Goal: Answer question/provide support: Share knowledge or assist other users

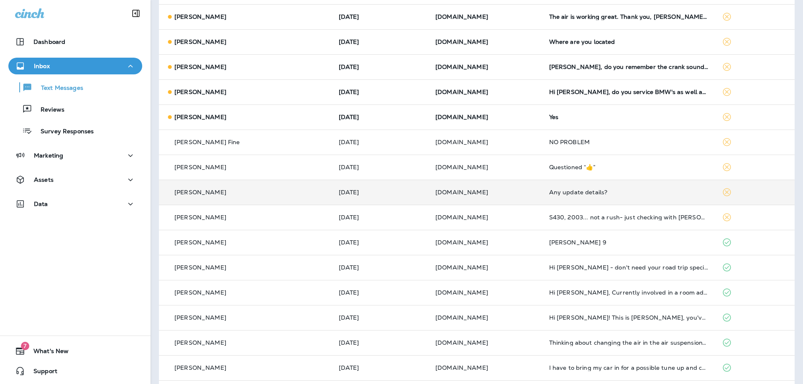
scroll to position [460, 0]
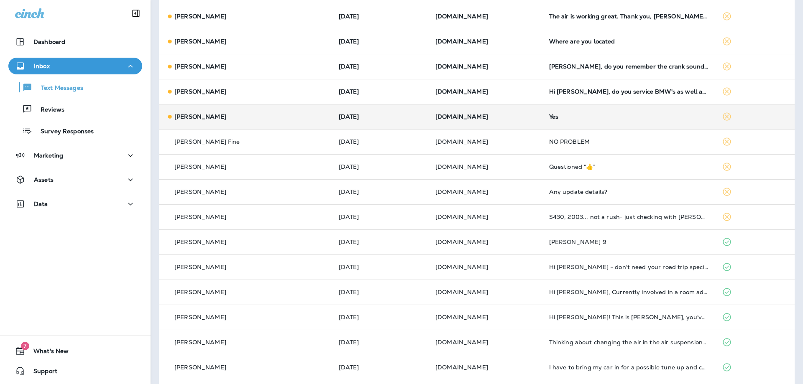
click at [268, 115] on div "[PERSON_NAME]" at bounding box center [246, 117] width 160 height 9
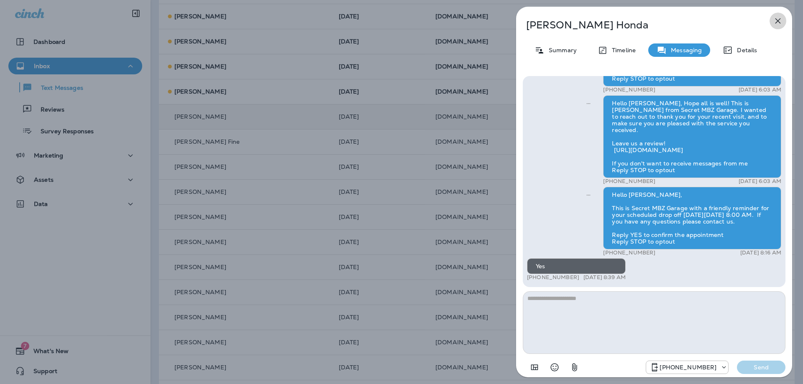
click at [778, 16] on icon "button" at bounding box center [778, 21] width 10 height 10
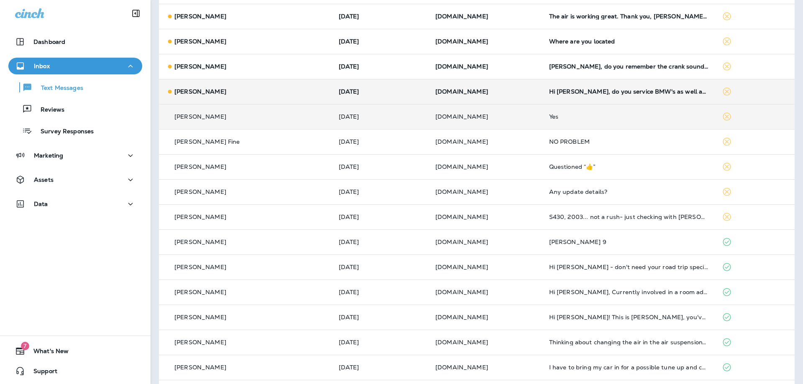
click at [229, 92] on div "[PERSON_NAME]" at bounding box center [246, 91] width 160 height 9
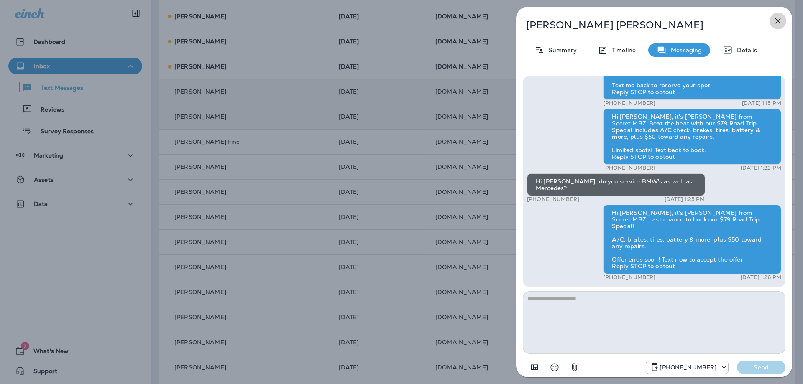
click at [779, 17] on icon "button" at bounding box center [778, 21] width 10 height 10
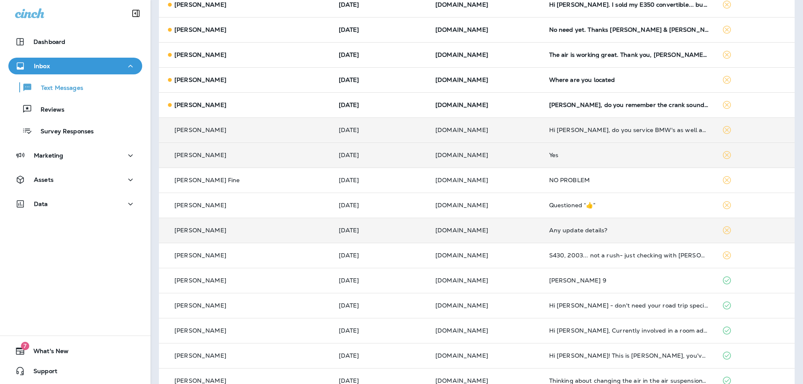
scroll to position [377, 0]
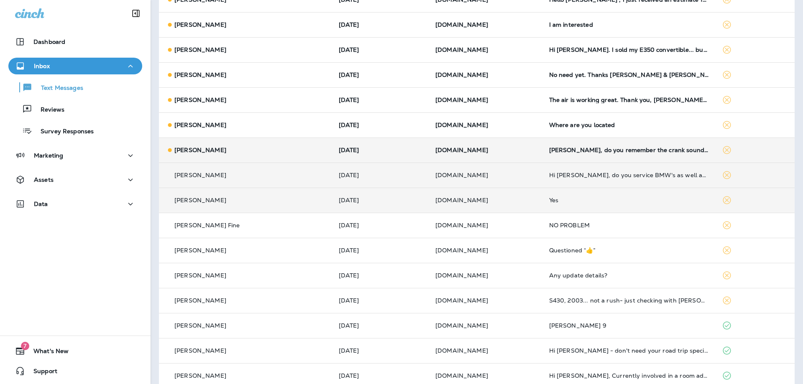
click at [271, 149] on div "[PERSON_NAME]" at bounding box center [246, 150] width 160 height 9
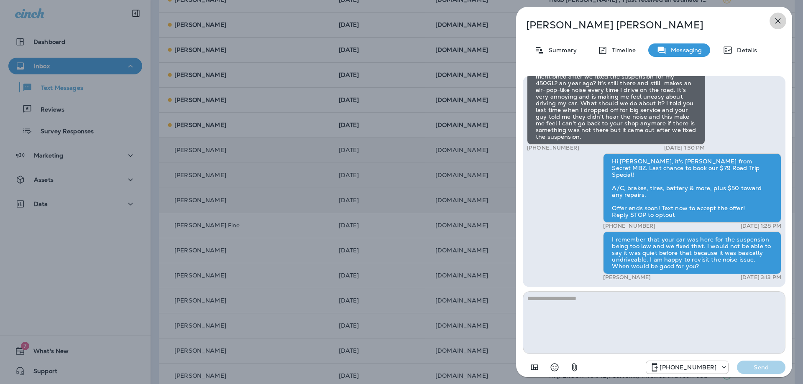
click at [776, 21] on icon "button" at bounding box center [778, 21] width 10 height 10
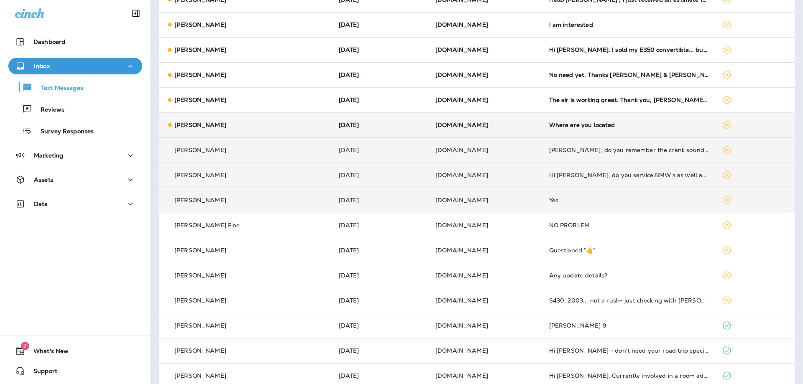
click at [252, 126] on div "[PERSON_NAME]" at bounding box center [246, 125] width 160 height 9
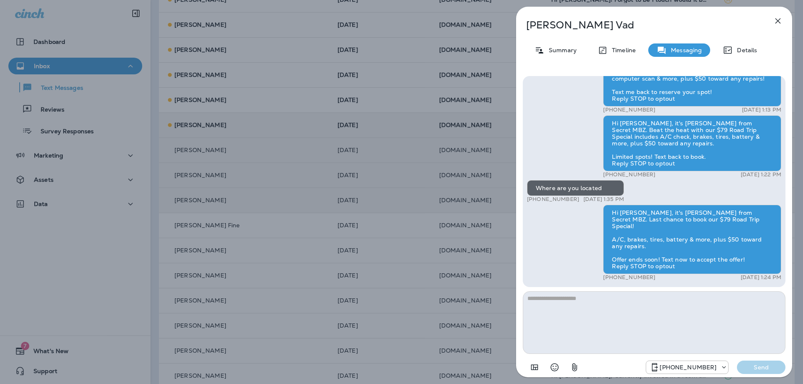
click at [778, 21] on icon "button" at bounding box center [778, 20] width 5 height 5
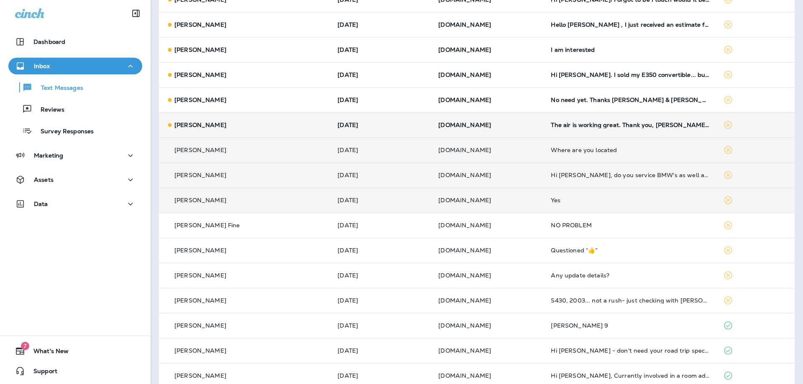
click at [277, 133] on td "[PERSON_NAME]" at bounding box center [245, 125] width 172 height 25
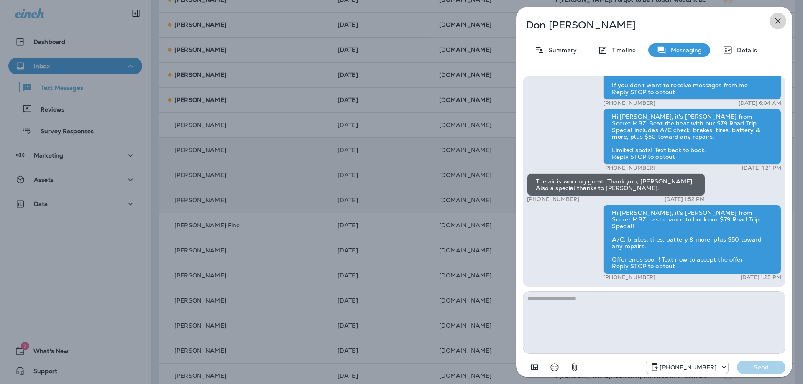
click at [776, 21] on icon "button" at bounding box center [778, 21] width 10 height 10
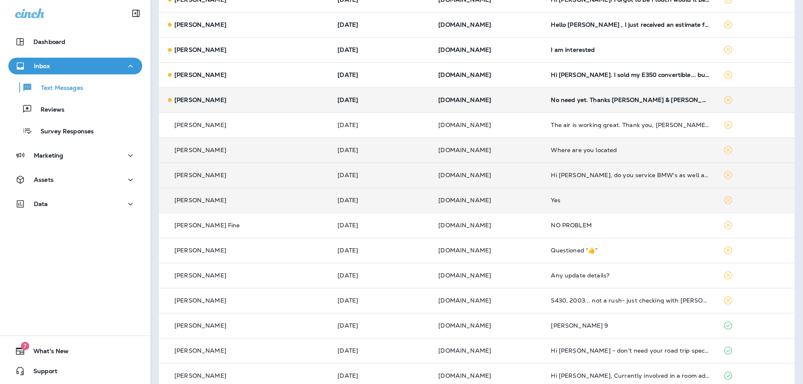
click at [301, 92] on td "[PERSON_NAME]" at bounding box center [245, 99] width 172 height 25
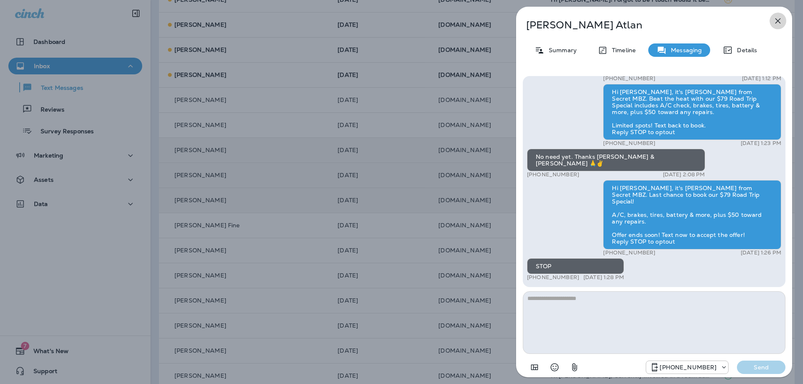
click at [776, 21] on icon "button" at bounding box center [778, 21] width 10 height 10
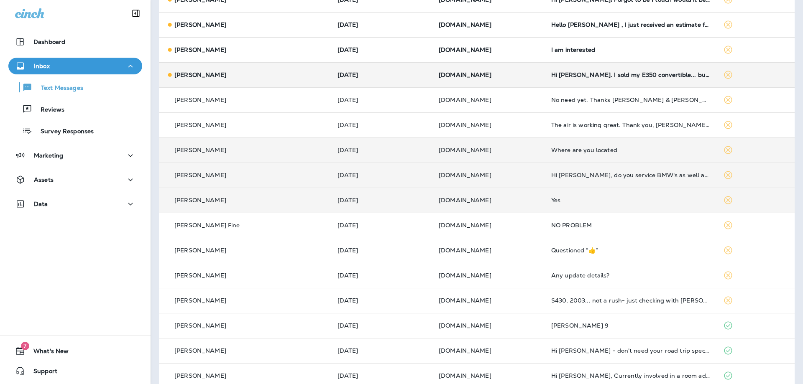
click at [379, 87] on td "[DATE]" at bounding box center [381, 74] width 101 height 25
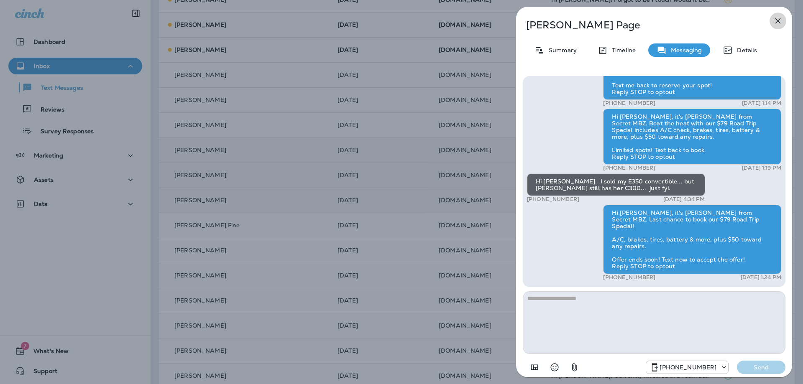
click at [780, 20] on icon "button" at bounding box center [778, 21] width 10 height 10
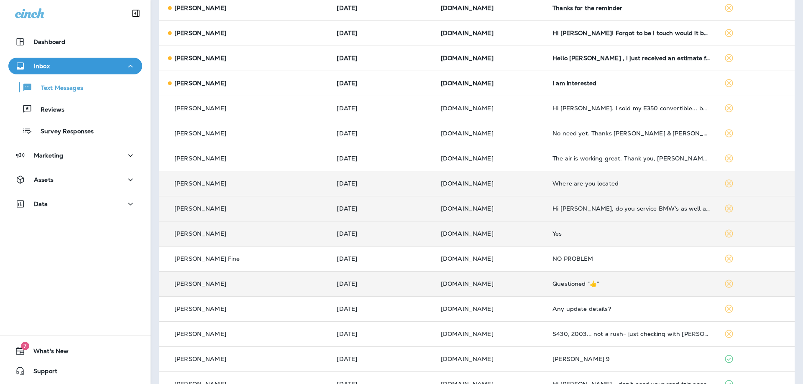
scroll to position [293, 0]
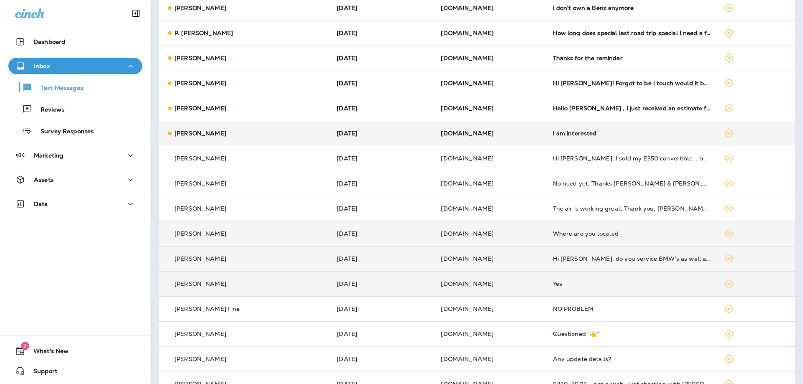
click at [497, 133] on p "[DOMAIN_NAME]" at bounding box center [490, 133] width 98 height 7
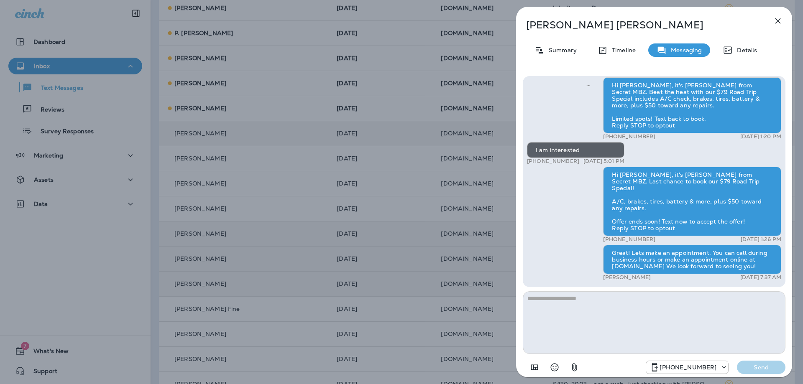
click at [782, 21] on icon "button" at bounding box center [778, 21] width 10 height 10
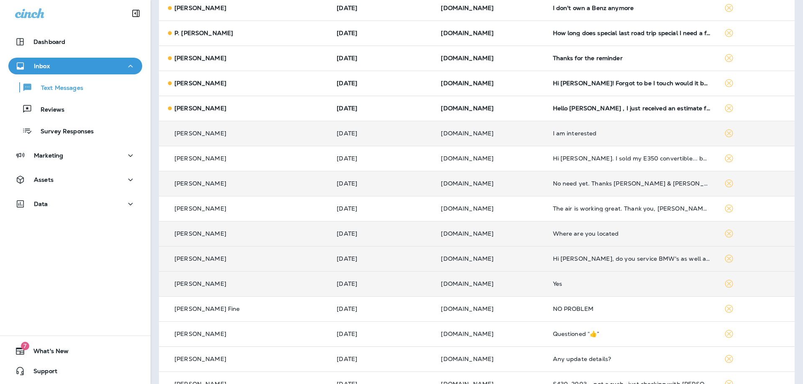
scroll to position [167, 0]
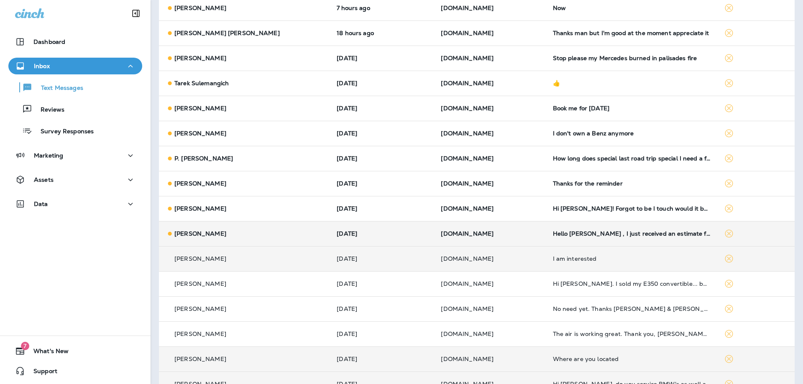
click at [211, 235] on p "[PERSON_NAME]" at bounding box center [200, 234] width 52 height 7
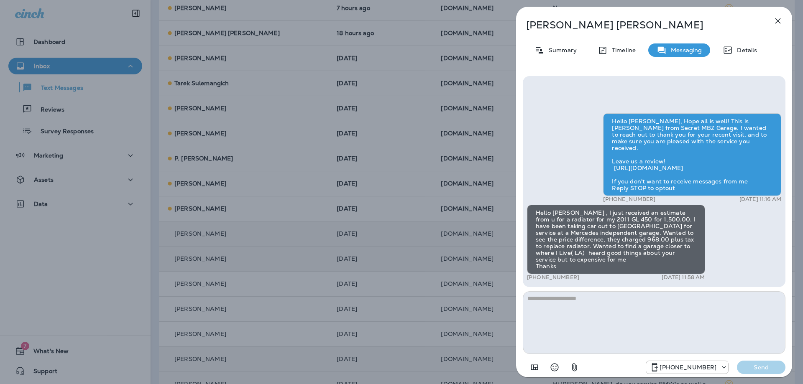
click at [779, 23] on icon "button" at bounding box center [778, 21] width 10 height 10
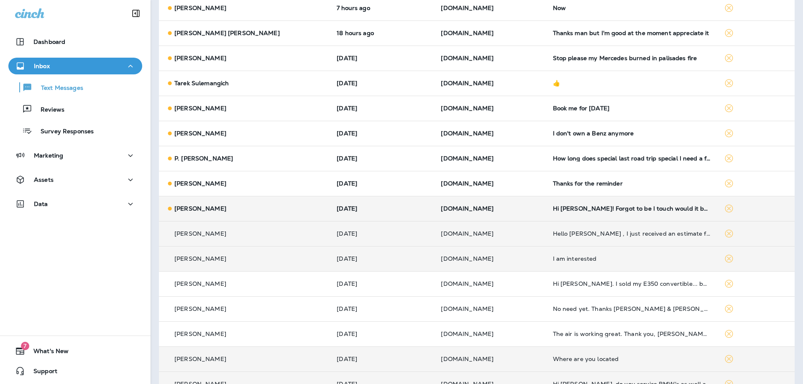
click at [248, 215] on td "[PERSON_NAME]" at bounding box center [244, 208] width 171 height 25
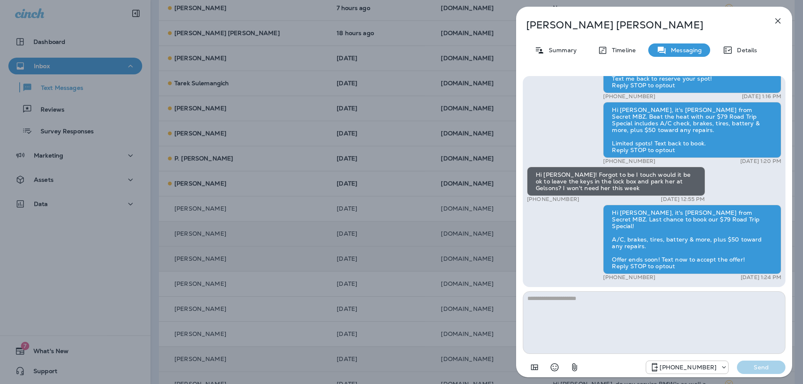
click at [778, 17] on icon "button" at bounding box center [778, 21] width 10 height 10
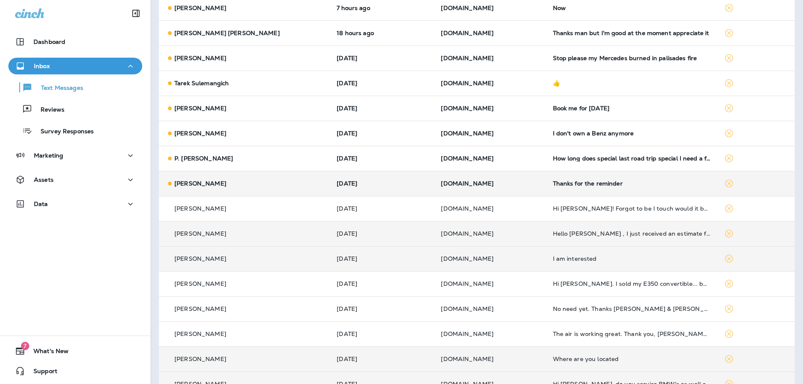
click at [258, 185] on div "[PERSON_NAME]" at bounding box center [245, 183] width 158 height 9
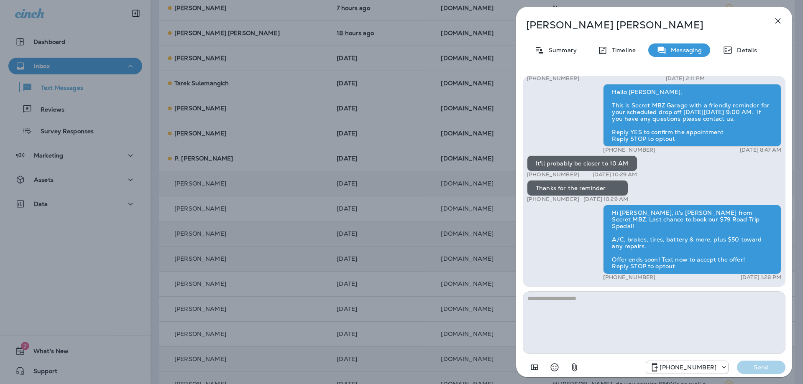
click at [777, 20] on icon "button" at bounding box center [778, 20] width 5 height 5
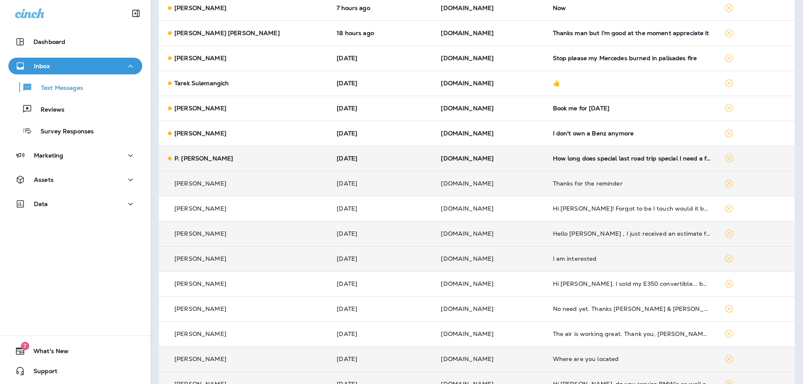
click at [259, 163] on div "P. [PERSON_NAME]" at bounding box center [245, 158] width 158 height 9
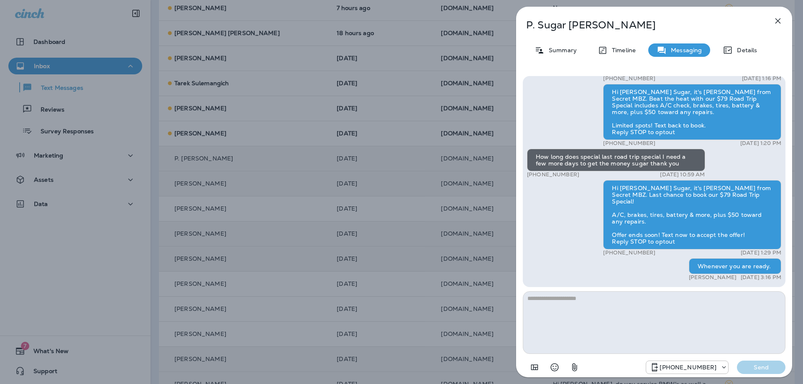
click at [779, 21] on icon "button" at bounding box center [778, 21] width 10 height 10
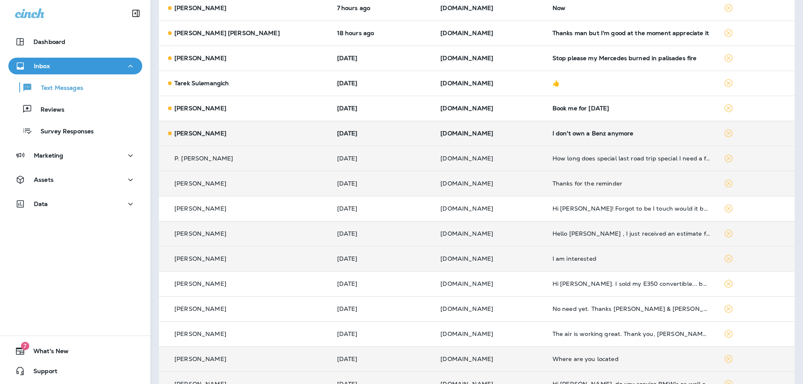
click at [385, 139] on td "[DATE]" at bounding box center [383, 133] width 104 height 25
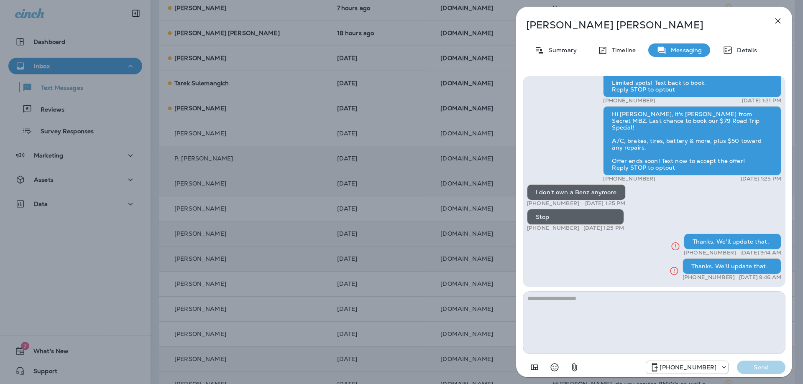
click at [779, 16] on icon "button" at bounding box center [778, 21] width 10 height 10
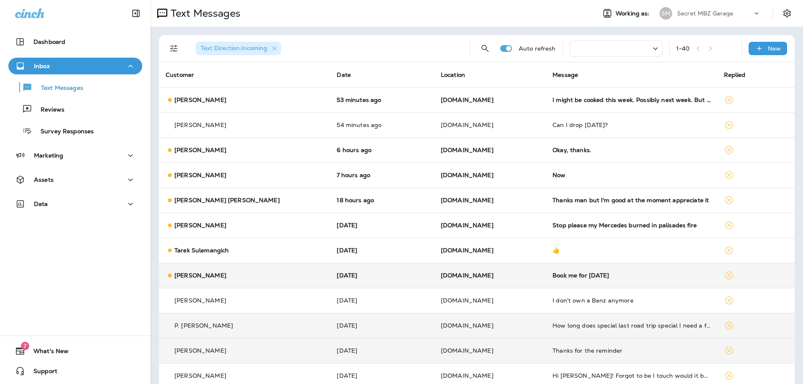
click at [508, 277] on p "[DOMAIN_NAME]" at bounding box center [490, 275] width 98 height 7
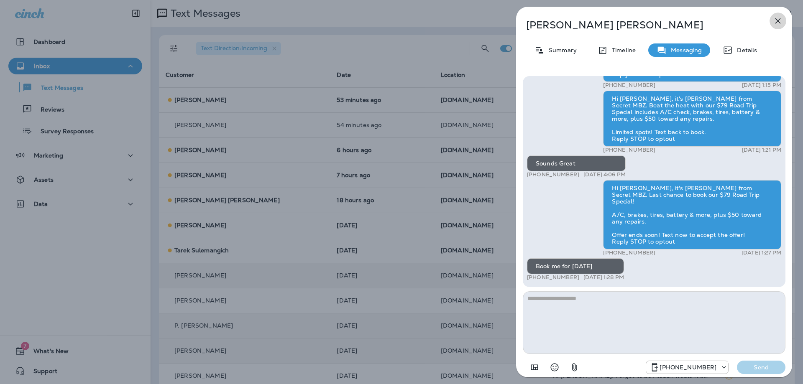
click at [779, 20] on icon "button" at bounding box center [778, 20] width 5 height 5
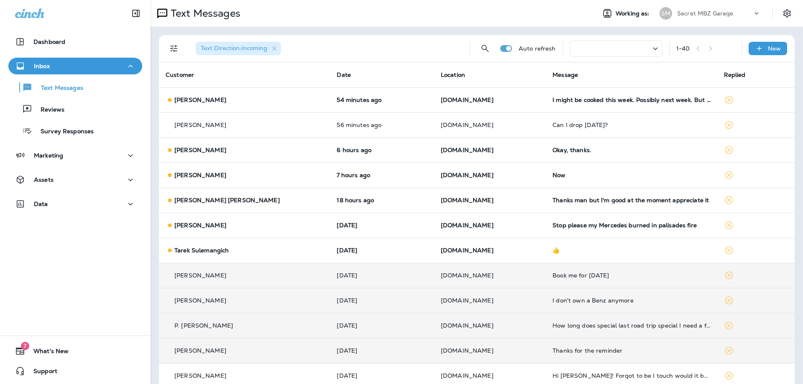
click at [277, 308] on td "[PERSON_NAME]" at bounding box center [244, 300] width 171 height 25
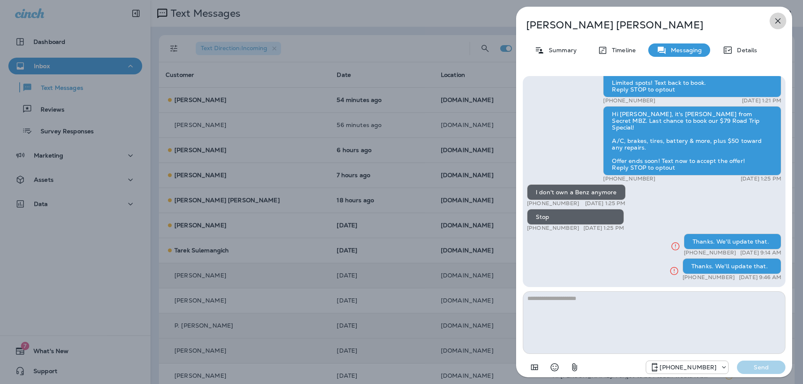
drag, startPoint x: 781, startPoint y: 21, endPoint x: 365, endPoint y: 124, distance: 428.4
click at [781, 21] on icon "button" at bounding box center [778, 21] width 10 height 10
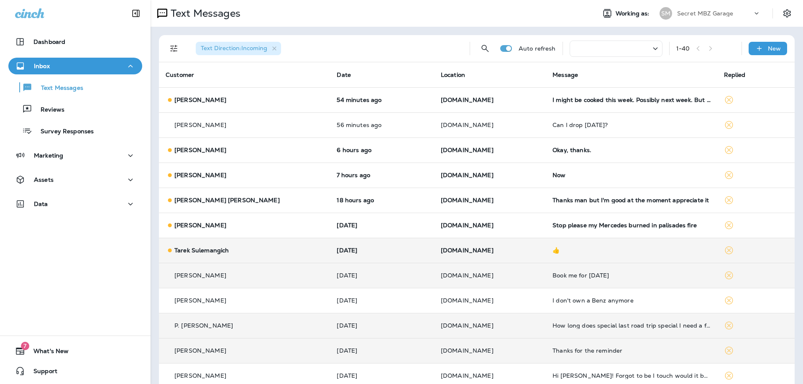
click at [221, 249] on p "Tarek Sulemangich" at bounding box center [201, 250] width 54 height 7
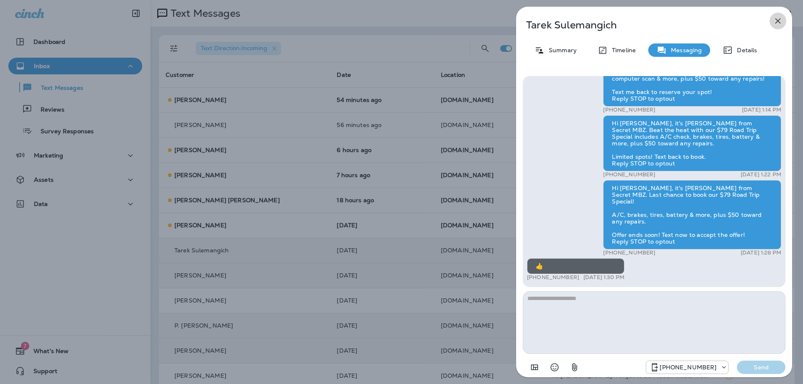
click at [775, 21] on icon "button" at bounding box center [778, 21] width 10 height 10
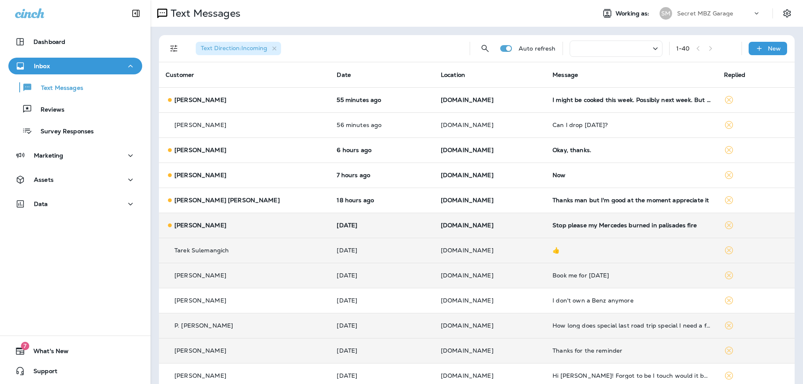
click at [226, 218] on td "[PERSON_NAME]" at bounding box center [244, 225] width 171 height 25
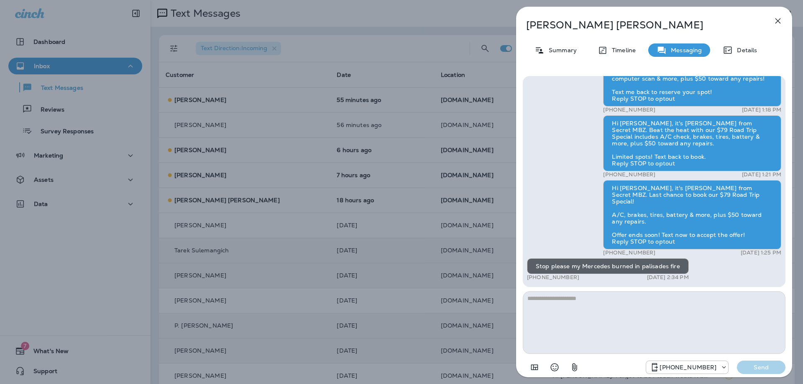
click at [776, 21] on icon "button" at bounding box center [778, 21] width 10 height 10
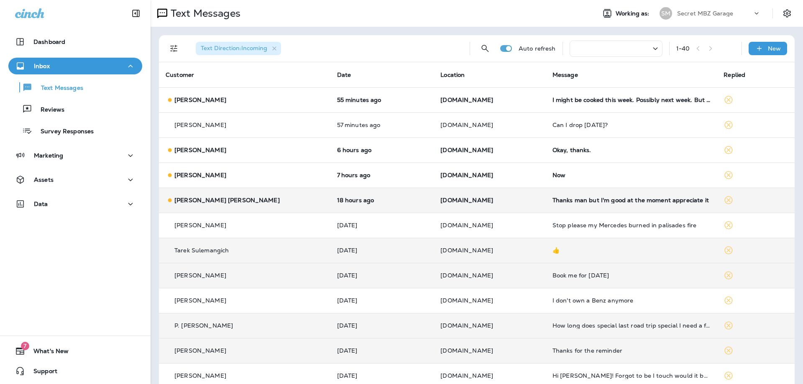
click at [240, 196] on div "[PERSON_NAME] [PERSON_NAME]" at bounding box center [245, 200] width 158 height 9
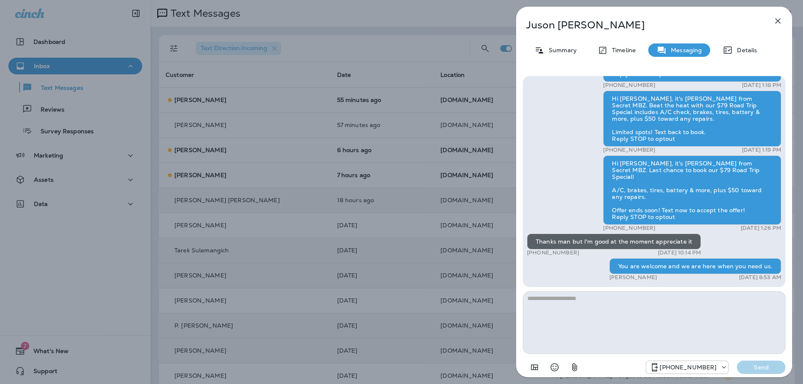
click at [779, 23] on icon "button" at bounding box center [778, 21] width 10 height 10
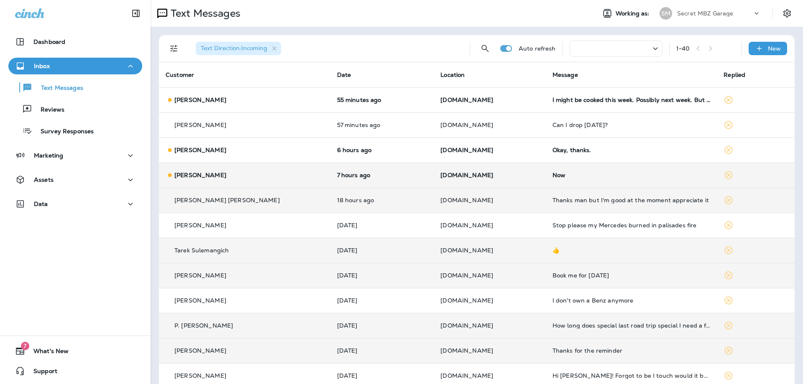
click at [241, 174] on div "[PERSON_NAME]" at bounding box center [245, 175] width 158 height 9
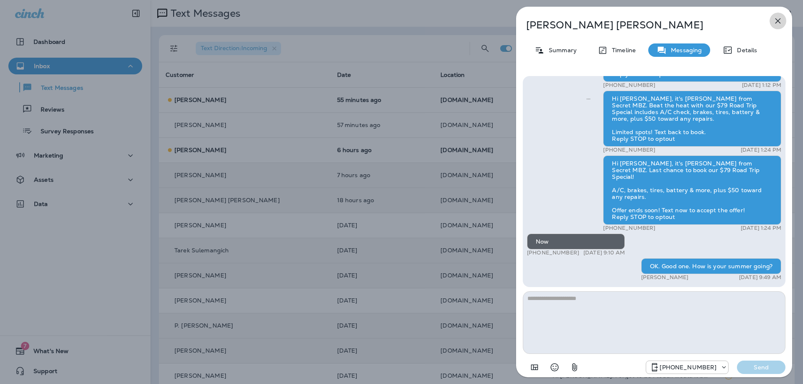
click at [779, 18] on icon "button" at bounding box center [778, 21] width 10 height 10
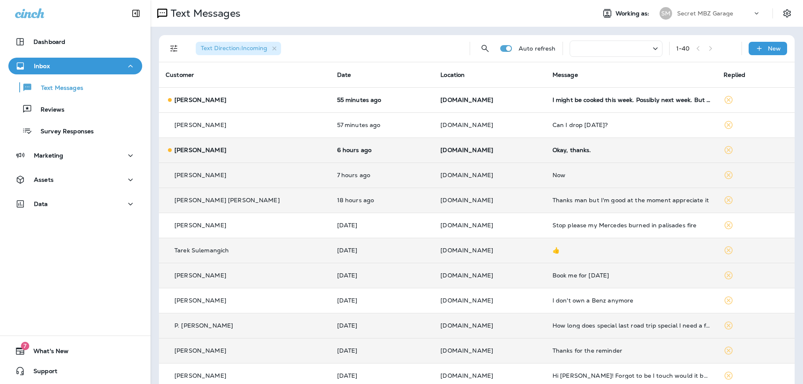
click at [253, 149] on div "[PERSON_NAME]" at bounding box center [245, 150] width 158 height 9
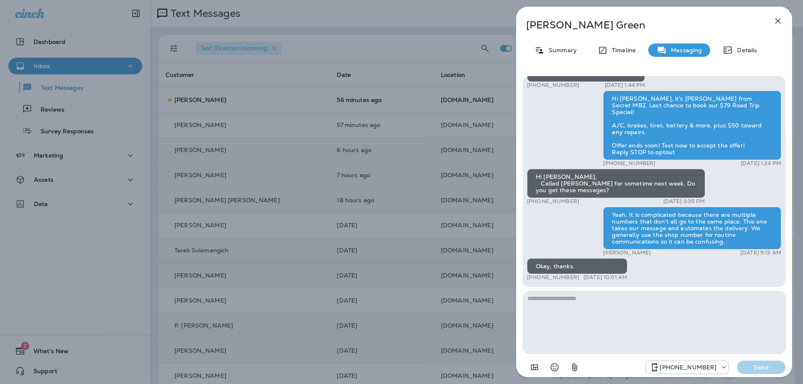
click at [779, 21] on icon "button" at bounding box center [778, 20] width 5 height 5
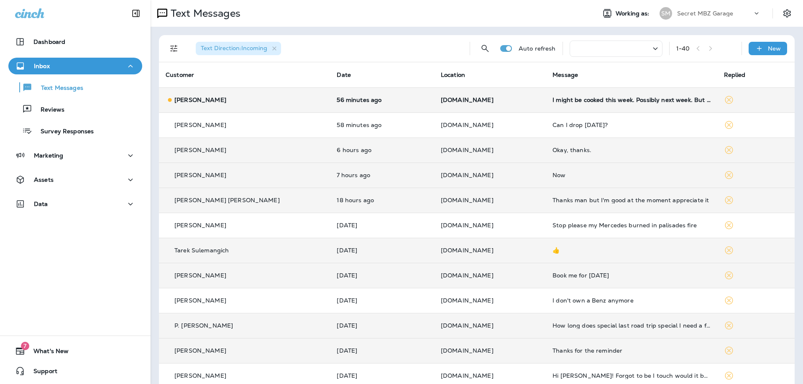
click at [247, 108] on td "[PERSON_NAME]" at bounding box center [244, 99] width 171 height 25
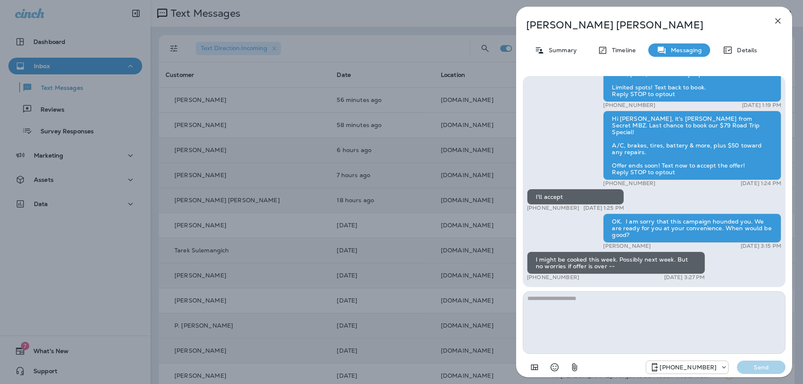
click at [778, 17] on icon "button" at bounding box center [778, 21] width 10 height 10
